Goal: Information Seeking & Learning: Understand process/instructions

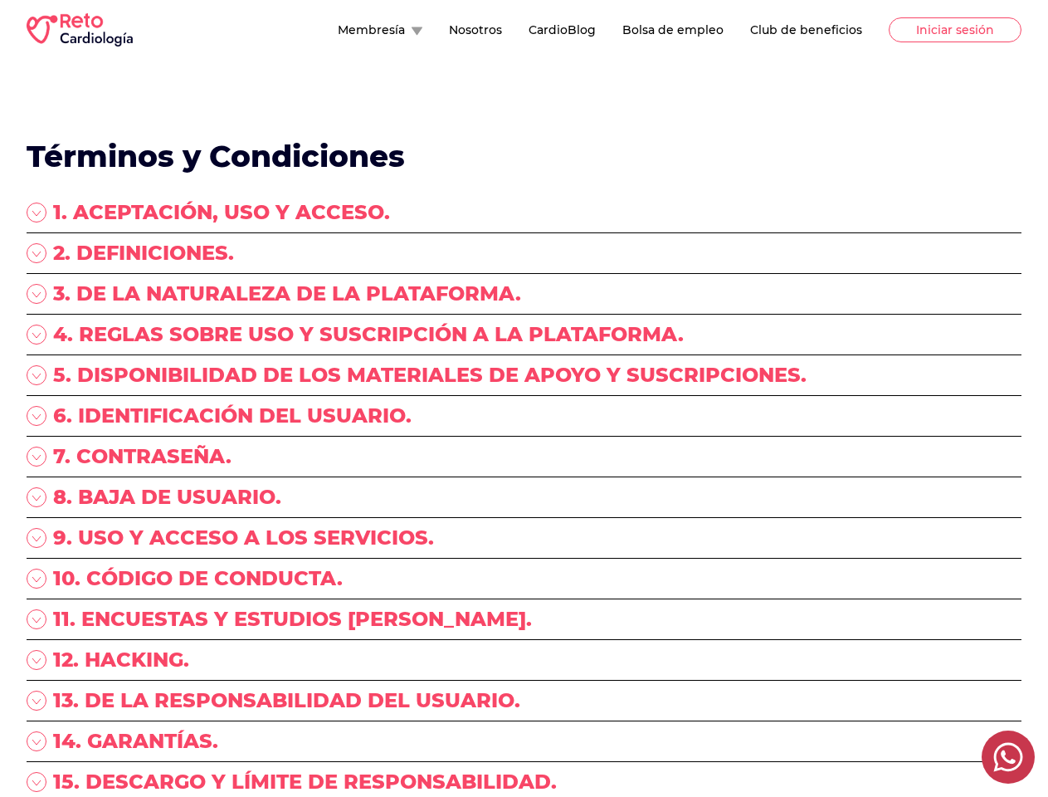
click at [524, 398] on div "5. DISPONIBILIDAD DE LOS MATERIALES DE APOYO Y SUSCRIPCIONES." at bounding box center [524, 382] width 995 height 41
click at [338, 30] on button "Membresía" at bounding box center [380, 30] width 85 height 17
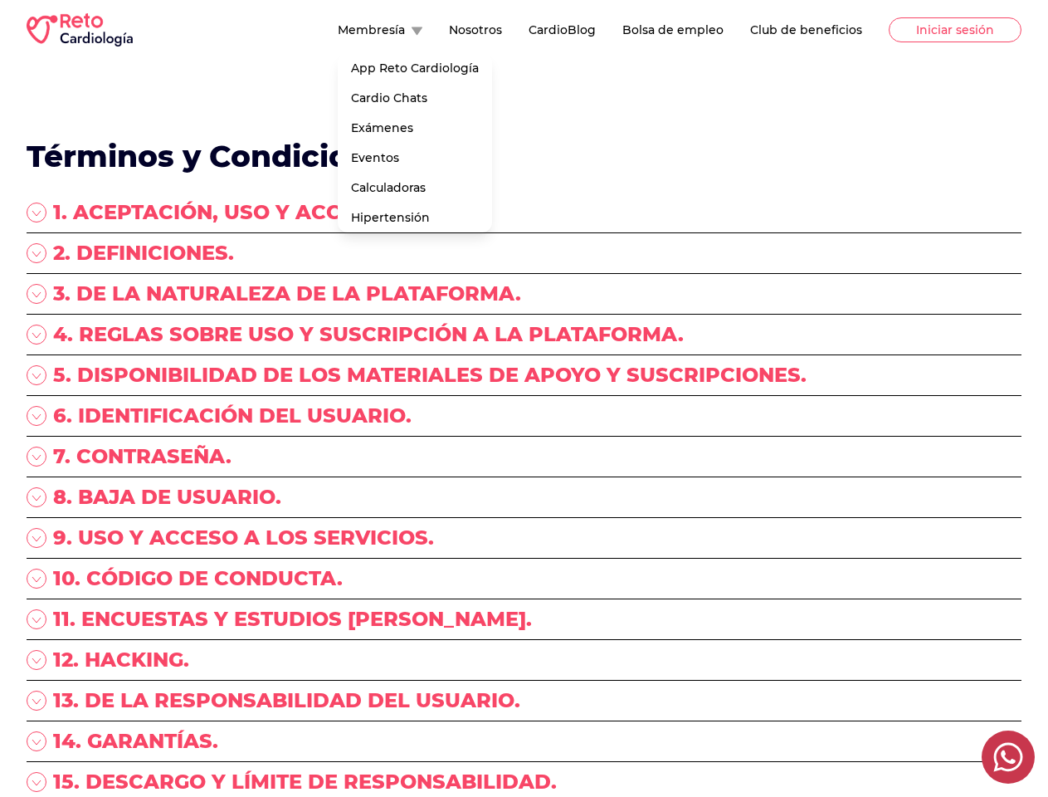
click at [524, 216] on div "1. ACEPTACIÓN, USO Y ACCESO." at bounding box center [524, 216] width 995 height 34
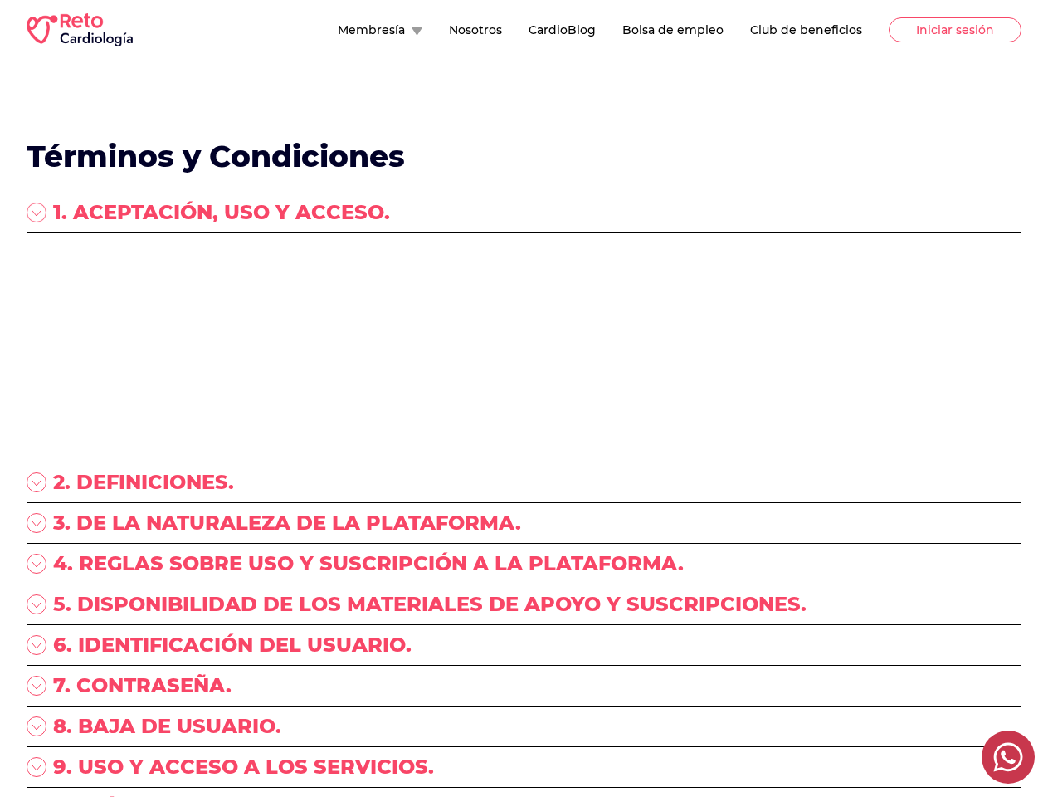
click at [524, 256] on p "“RETO ENARM, S.A. DE C.V.”, (en lo sucesivo “RETO Cardiología”) con Registro Fe…" at bounding box center [524, 273] width 995 height 66
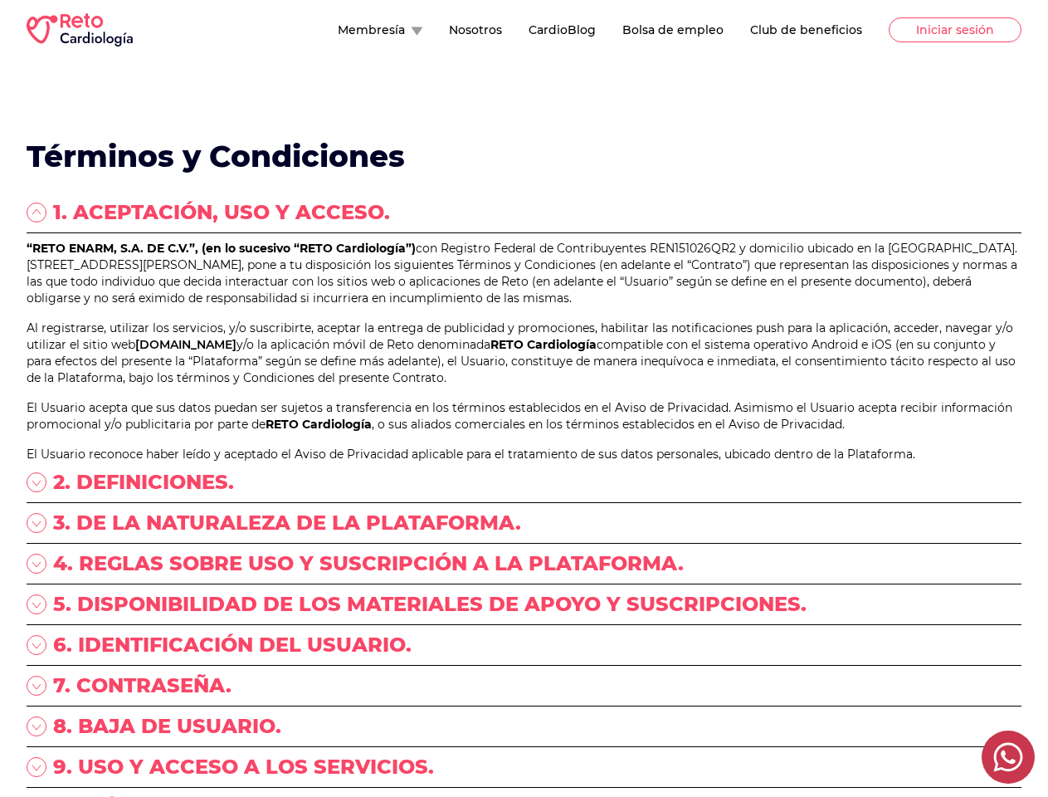
click at [524, 297] on p "“RETO ENARM, S.A. DE C.V.”, (en lo sucesivo “RETO Cardiología”) con Registro Fe…" at bounding box center [524, 273] width 995 height 66
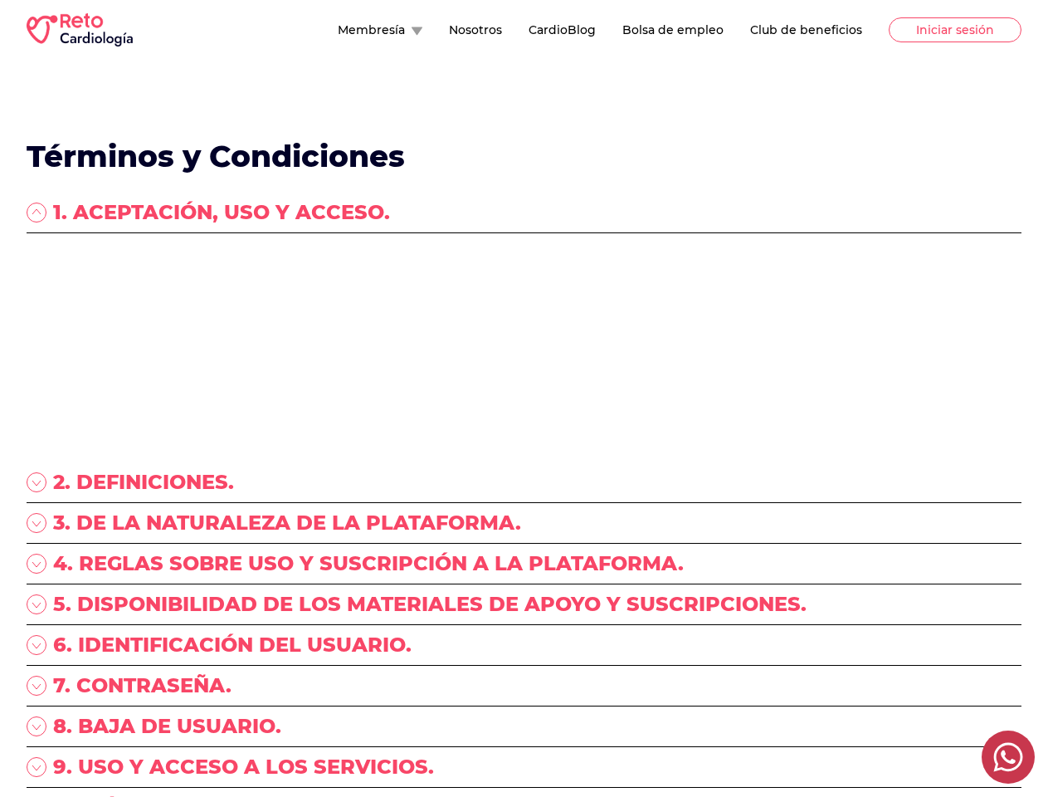
click at [524, 306] on p "“RETO ENARM, S.A. DE C.V.”, (en lo sucesivo “RETO Cardiología”) con Registro Fe…" at bounding box center [524, 273] width 995 height 66
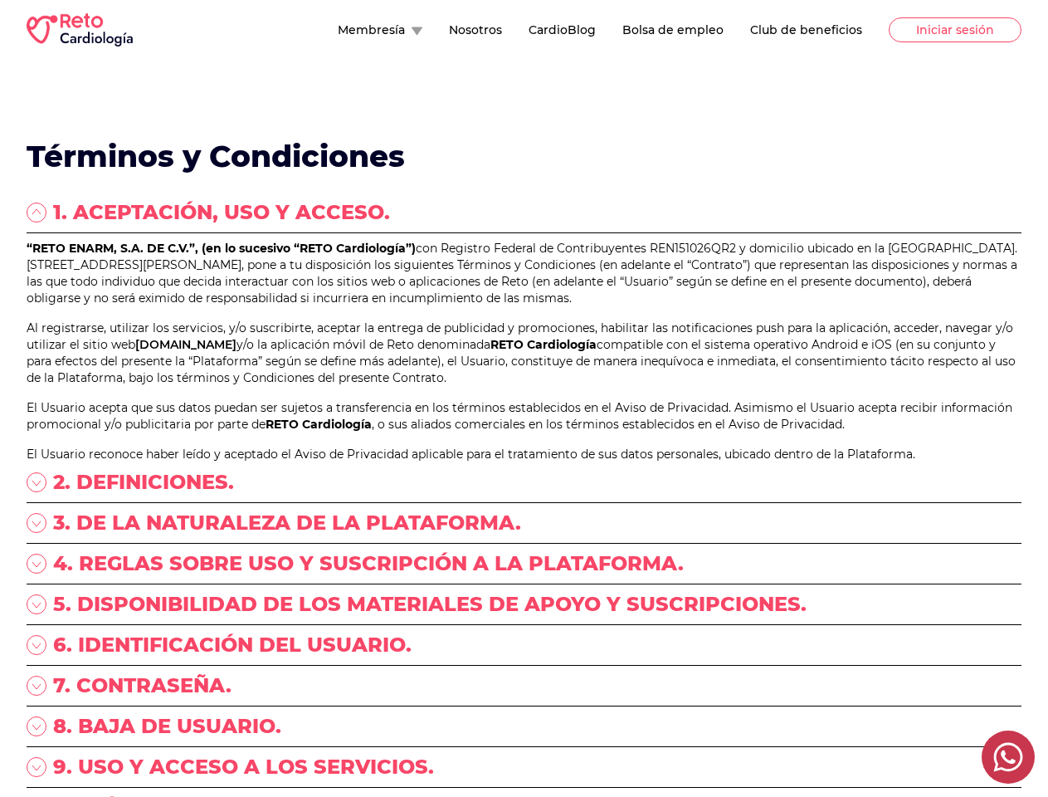
click at [236, 352] on link "[DOMAIN_NAME]" at bounding box center [185, 344] width 101 height 15
click at [524, 386] on p "Al registrarse, utilizar los servicios, y/o suscribirte, aceptar la entrega de …" at bounding box center [524, 352] width 995 height 66
click at [524, 460] on div "“RETO ENARM, S.A. DE C.V.”, (en lo sucesivo “RETO Cardiología”) con Registro Fe…" at bounding box center [524, 351] width 995 height 222
click at [524, 432] on p "El Usuario acepta que sus datos puedan ser sujetos a transferencia en los térmi…" at bounding box center [524, 415] width 995 height 33
